Goal: Task Accomplishment & Management: Use online tool/utility

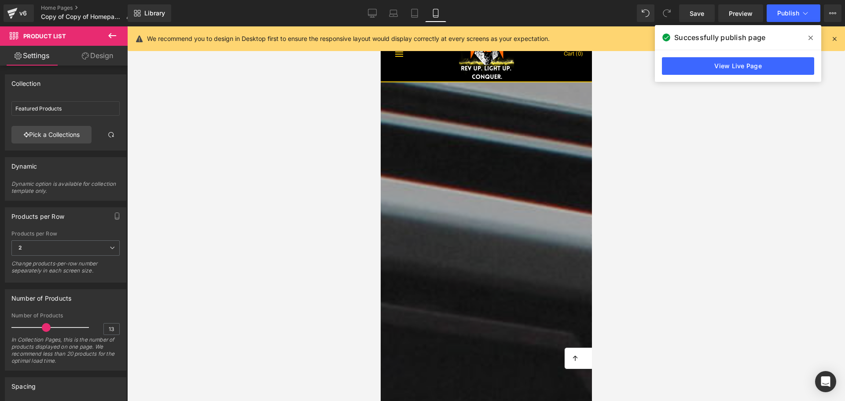
scroll to position [264, 0]
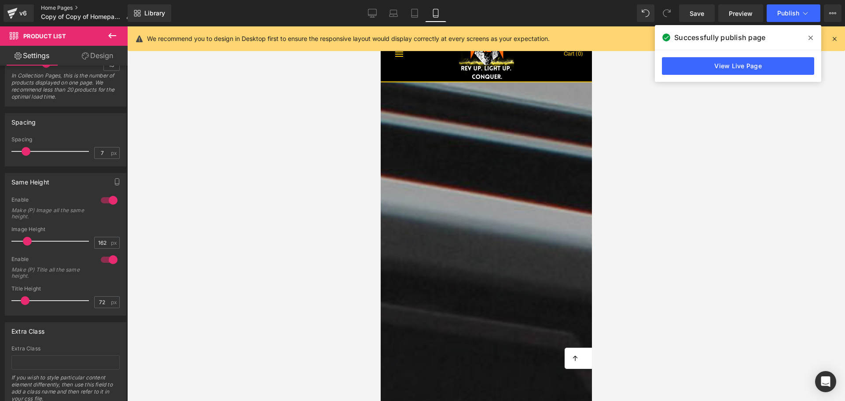
click at [61, 7] on link "Home Pages" at bounding box center [90, 7] width 98 height 7
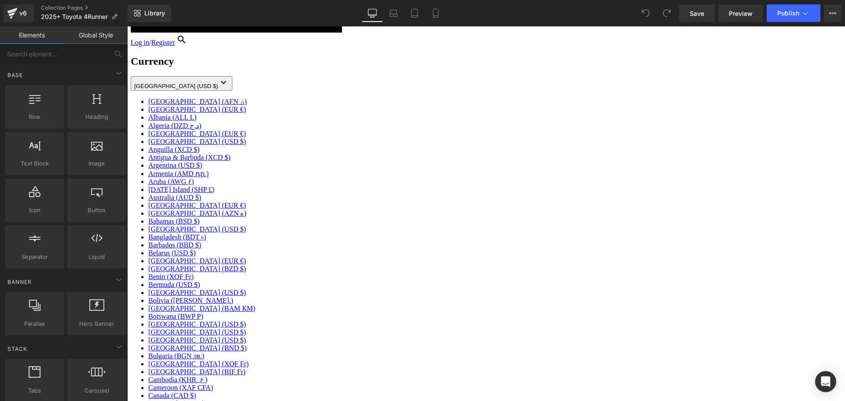
scroll to position [220, 0]
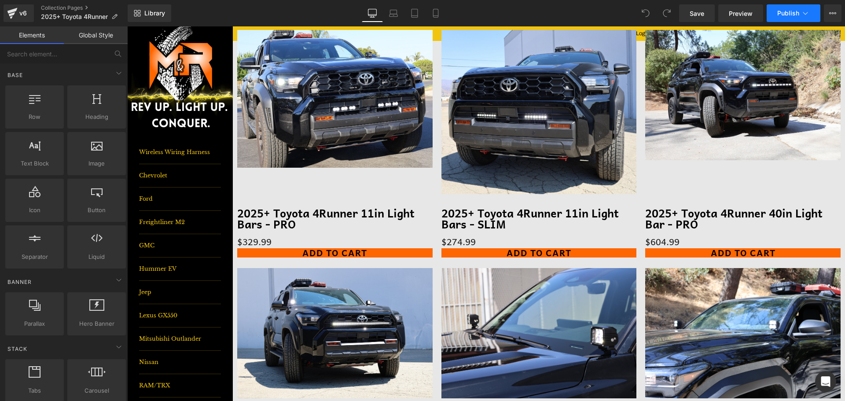
click at [804, 14] on icon at bounding box center [805, 13] width 9 height 9
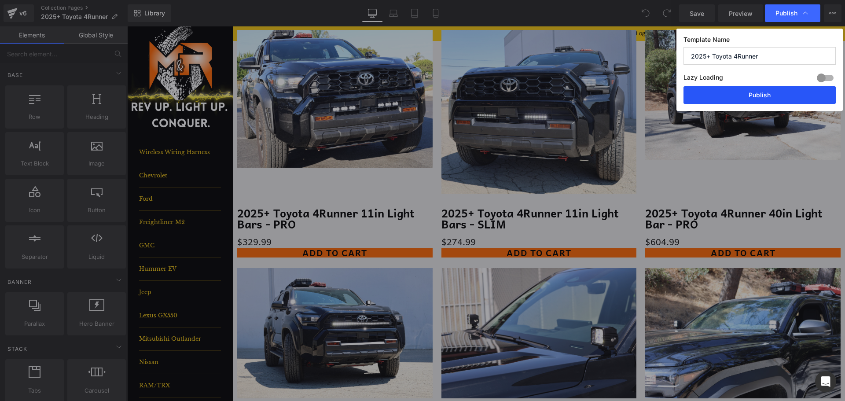
click at [739, 98] on button "Publish" at bounding box center [759, 95] width 152 height 18
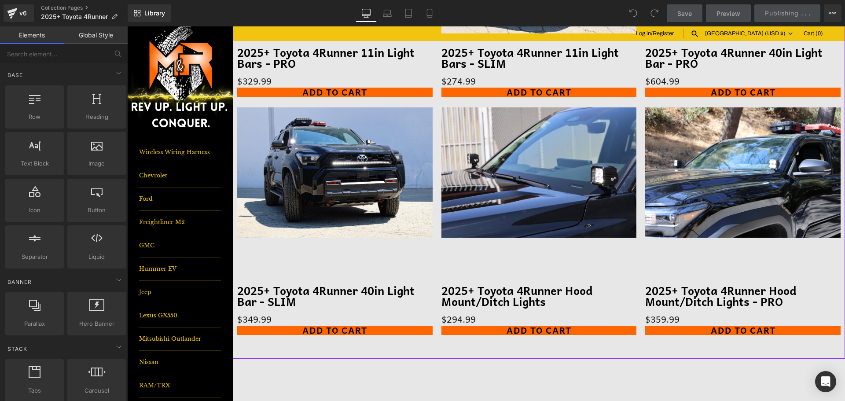
scroll to position [484, 0]
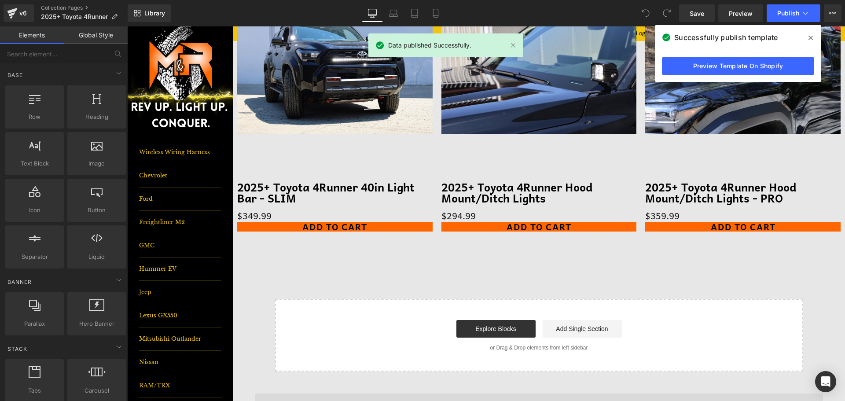
click at [810, 38] on icon at bounding box center [810, 38] width 4 height 4
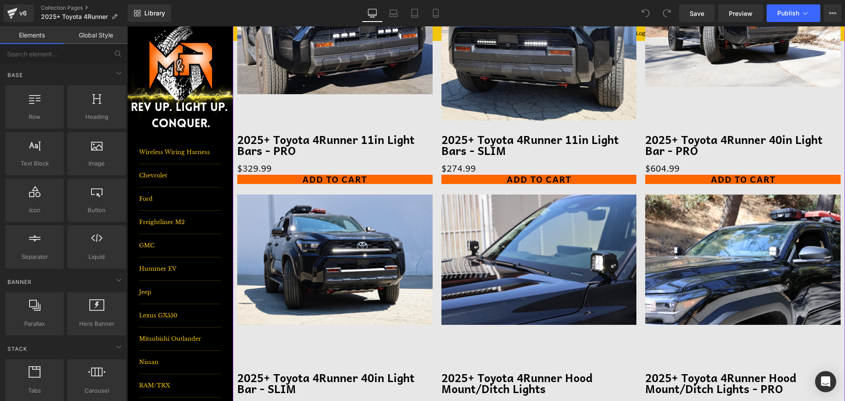
scroll to position [220, 0]
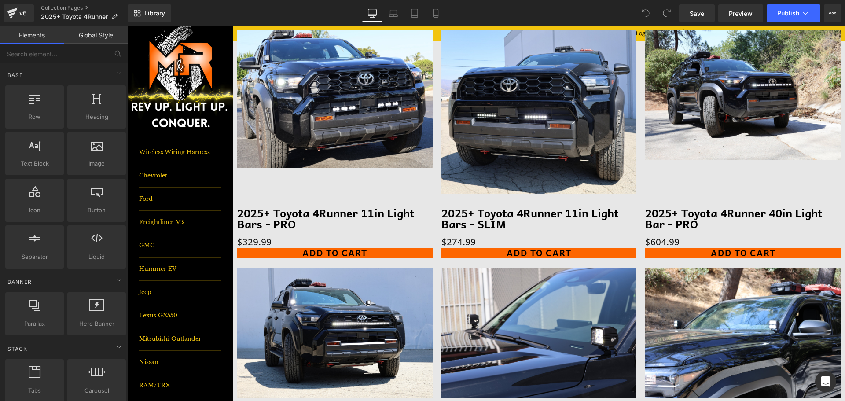
click at [641, 99] on div "Sale Off (P) Image 2025+ Toyota 4Runner 40in Light Bar - PRO (P) Title $0 $604.…" at bounding box center [743, 145] width 204 height 238
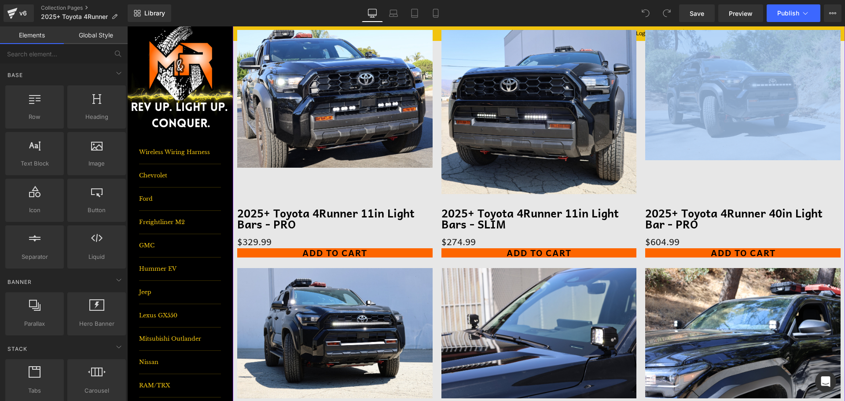
click at [641, 99] on div "Sale Off (P) Image 2025+ Toyota 4Runner 40in Light Bar - PRO (P) Title $0 $604.…" at bounding box center [743, 145] width 204 height 238
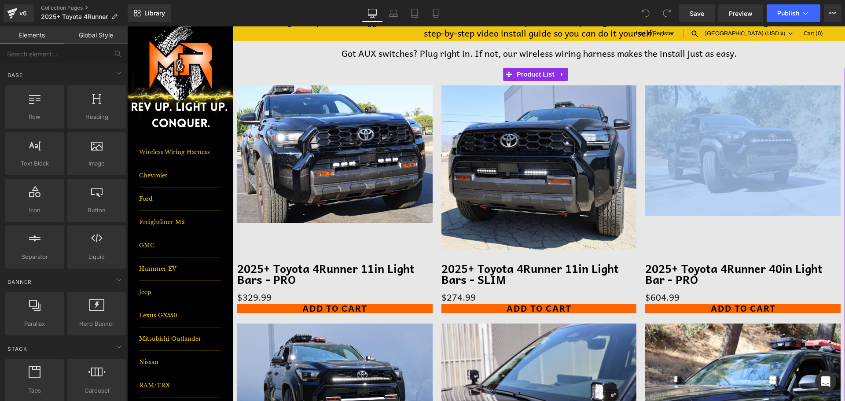
scroll to position [88, 0]
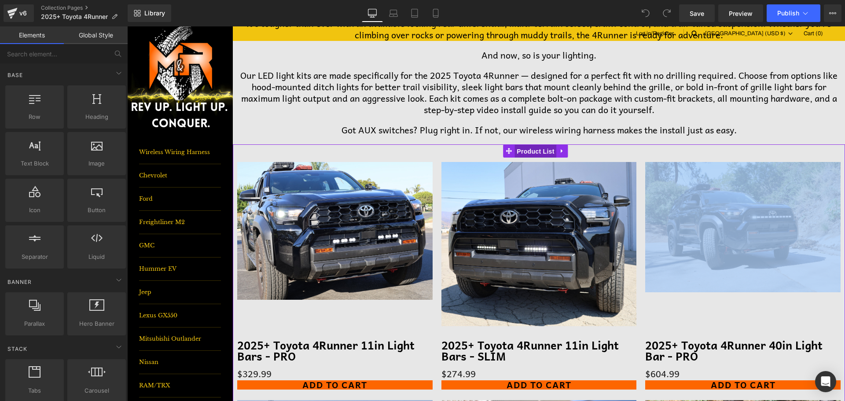
click at [521, 150] on span "Product List" at bounding box center [535, 151] width 42 height 13
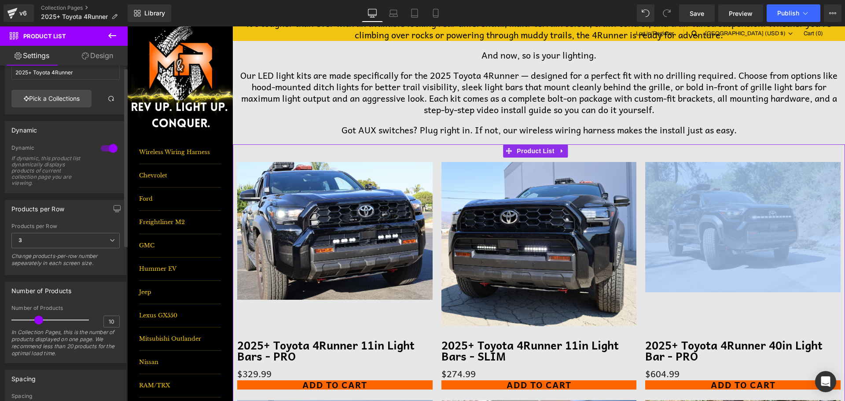
scroll to position [0, 0]
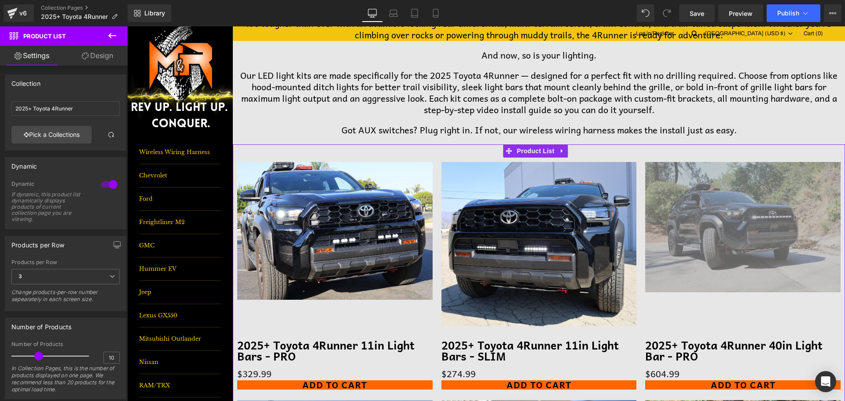
click at [99, 58] on link "Design" at bounding box center [98, 56] width 64 height 20
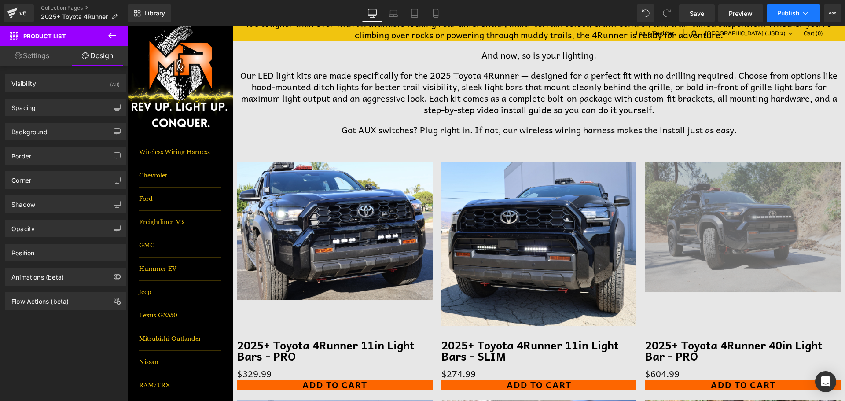
click at [793, 11] on span "Publish" at bounding box center [788, 13] width 22 height 7
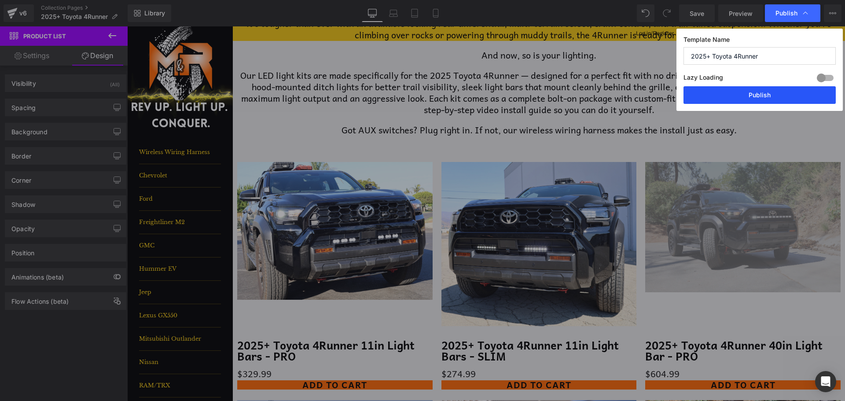
click at [738, 101] on button "Publish" at bounding box center [759, 95] width 152 height 18
